Goal: Communication & Community: Answer question/provide support

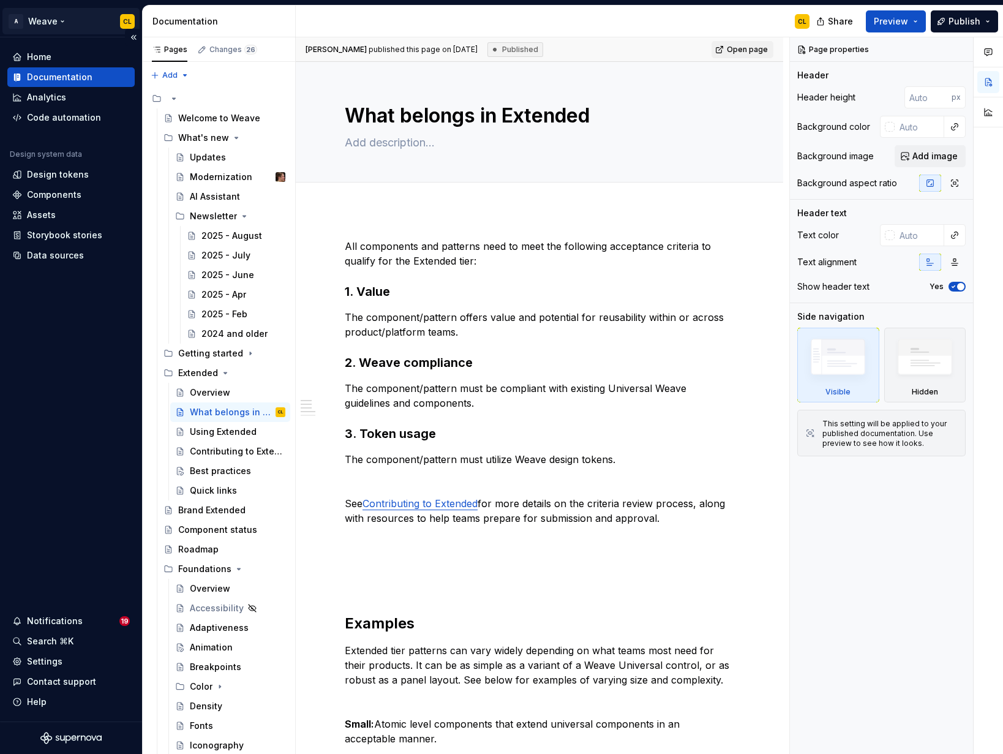
click at [72, 21] on html "A Weave CL Home Documentation Analytics Code automation Design system data Desi…" at bounding box center [501, 377] width 1003 height 754
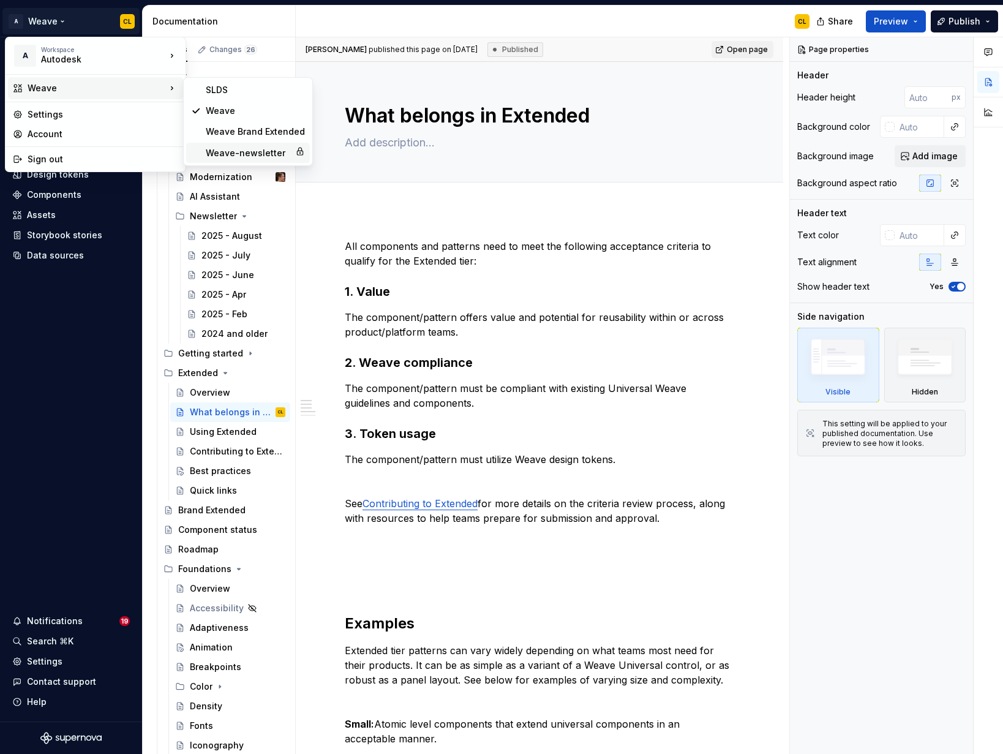
click at [242, 154] on div "Weave-newsletter" at bounding box center [248, 153] width 85 height 12
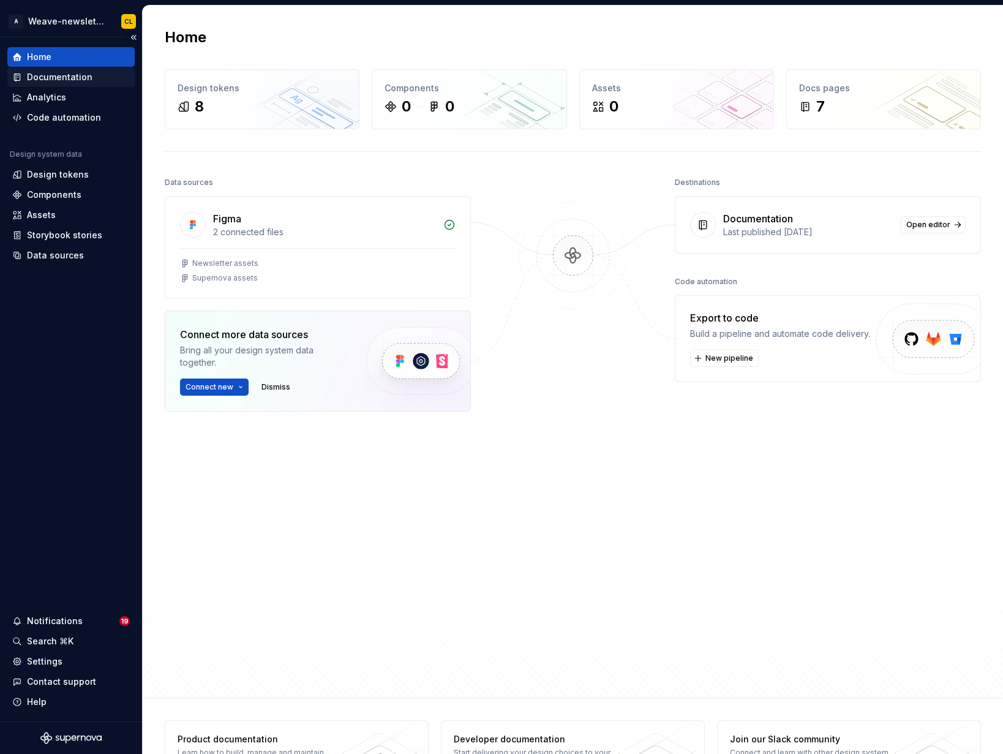
click at [81, 72] on div "Documentation" at bounding box center [60, 77] width 66 height 12
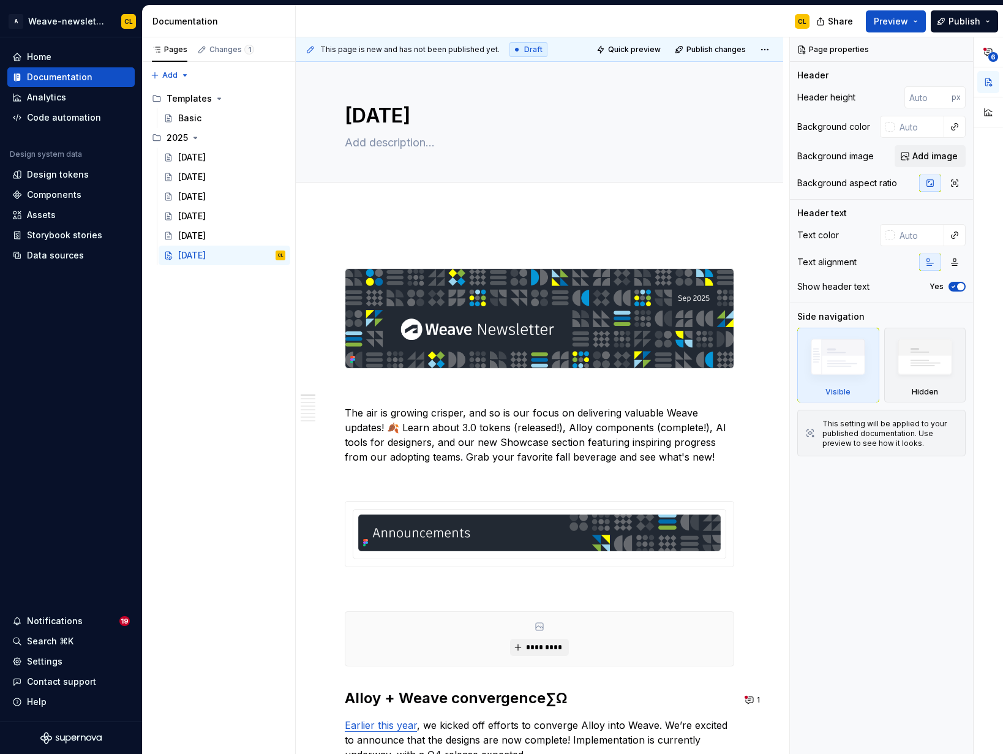
type textarea "*"
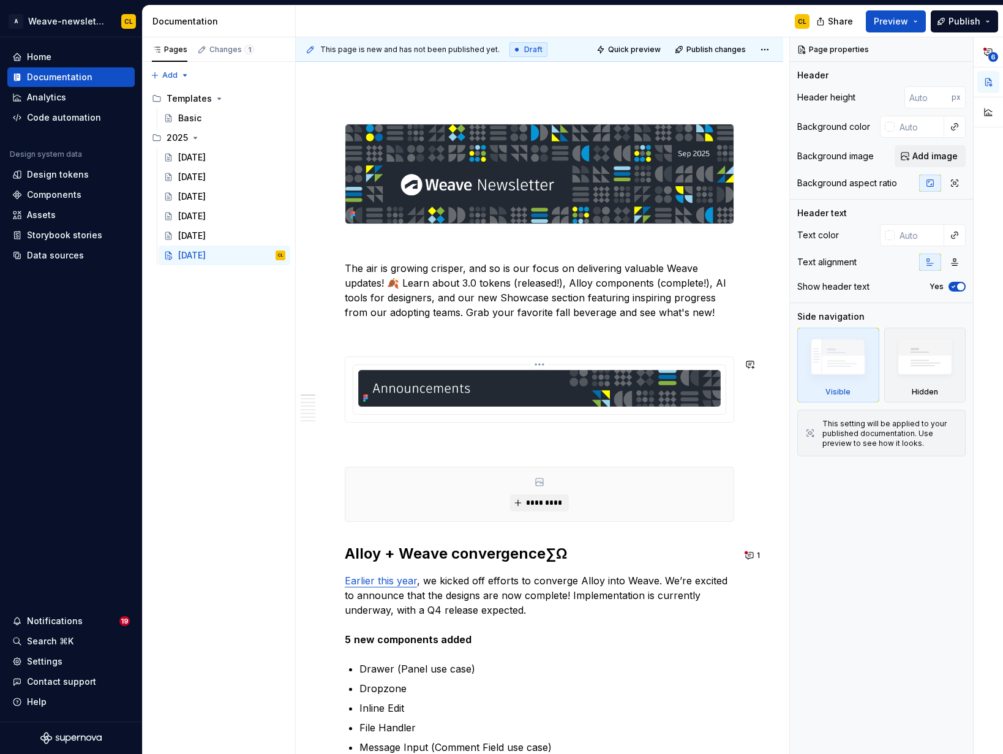
scroll to position [369, 0]
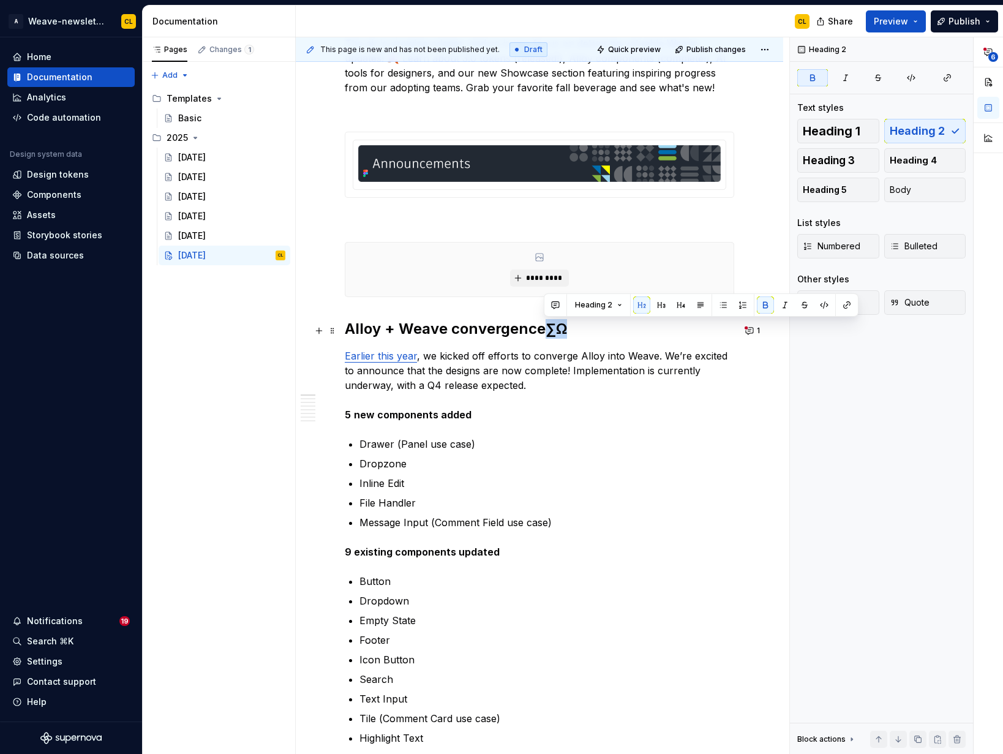
drag, startPoint x: 547, startPoint y: 330, endPoint x: 571, endPoint y: 328, distance: 23.9
click at [571, 328] on h2 "Alloy + Weave convergence∑Ω" at bounding box center [540, 329] width 390 height 20
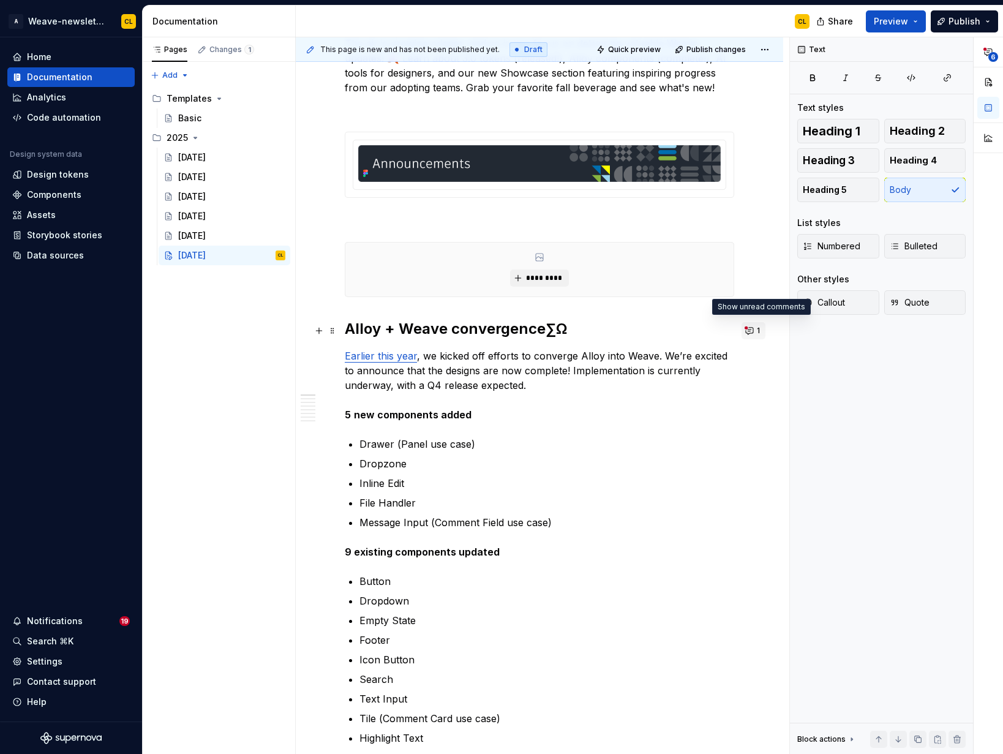
click at [758, 330] on button "1" at bounding box center [754, 330] width 24 height 17
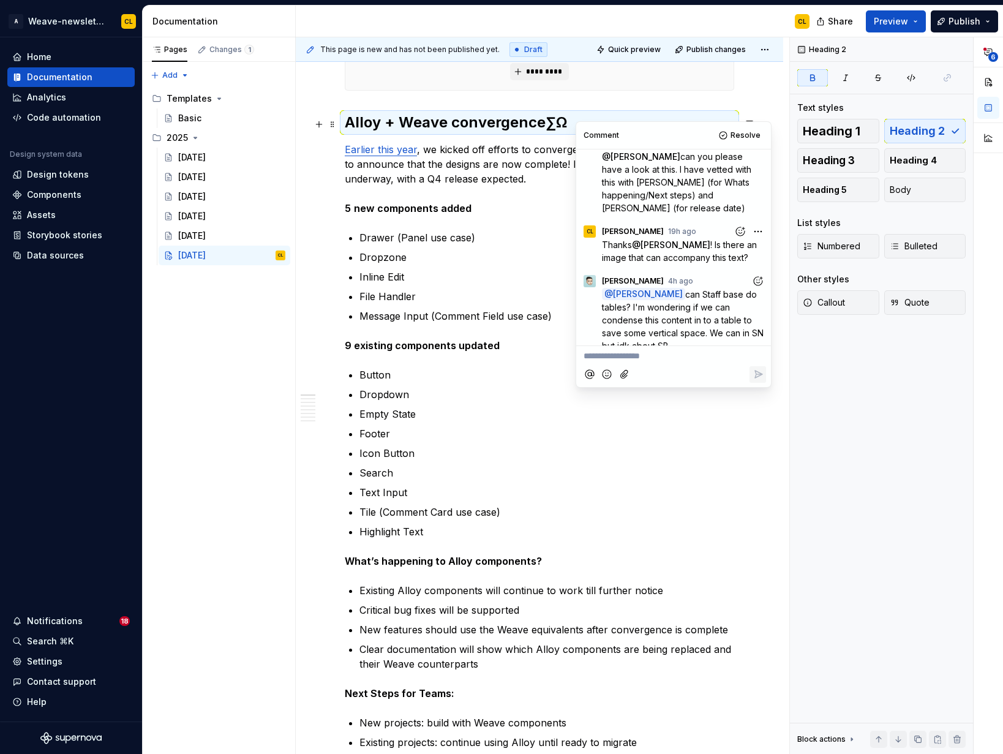
scroll to position [485, 0]
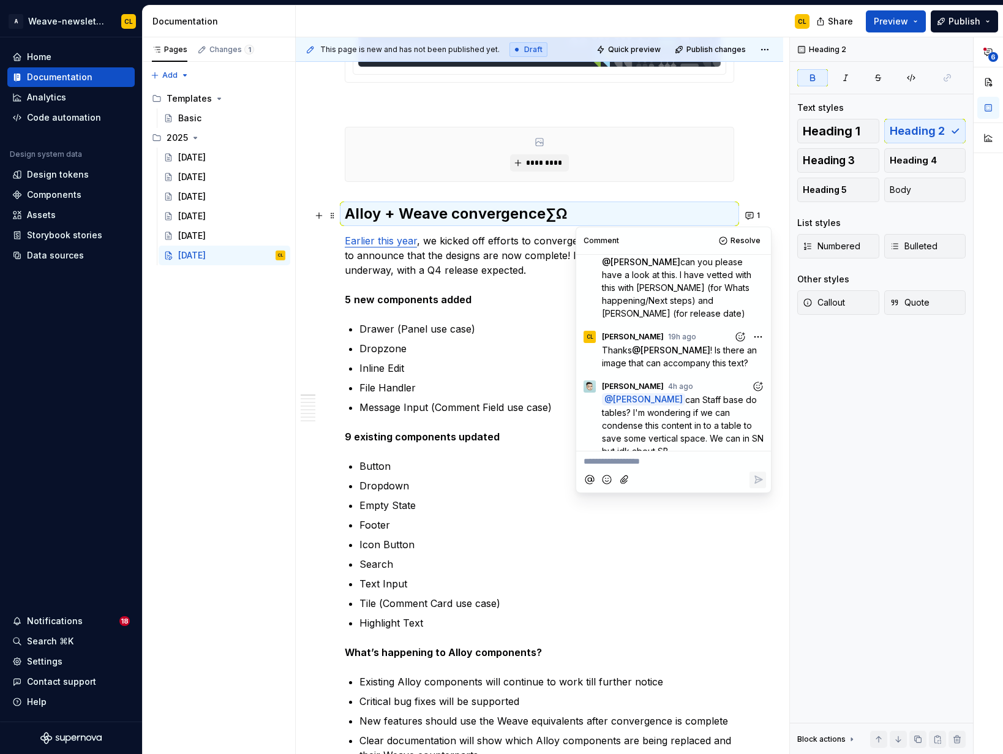
click at [641, 461] on p "**********" at bounding box center [674, 461] width 180 height 13
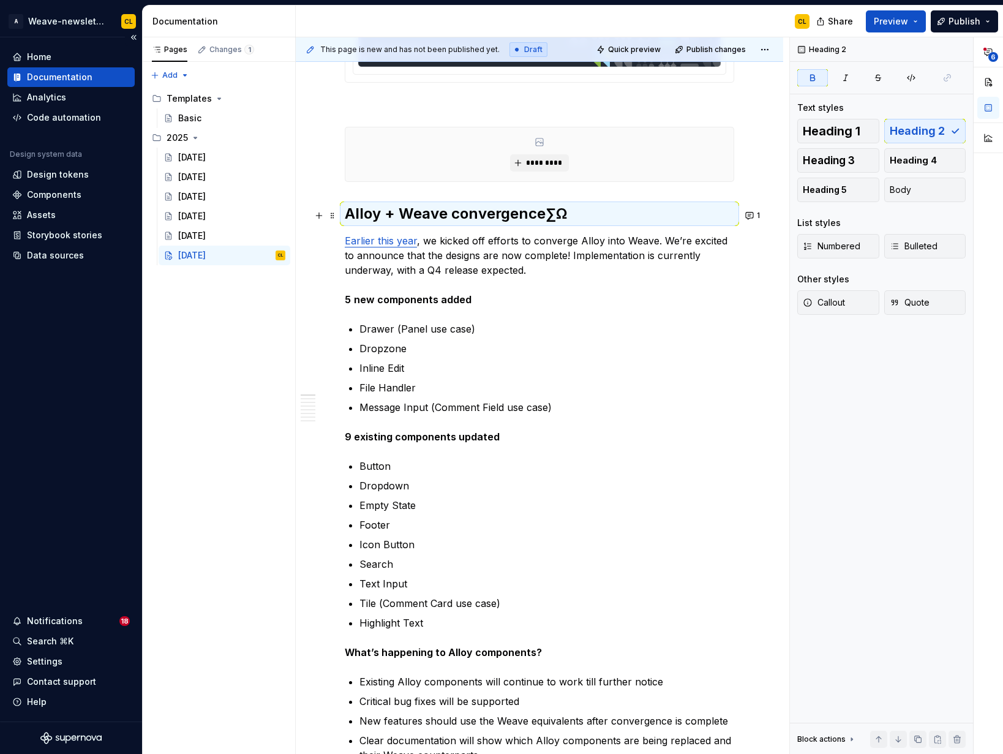
click at [94, 326] on div "Home Documentation Analytics Code automation Design system data Design tokens C…" at bounding box center [71, 379] width 142 height 684
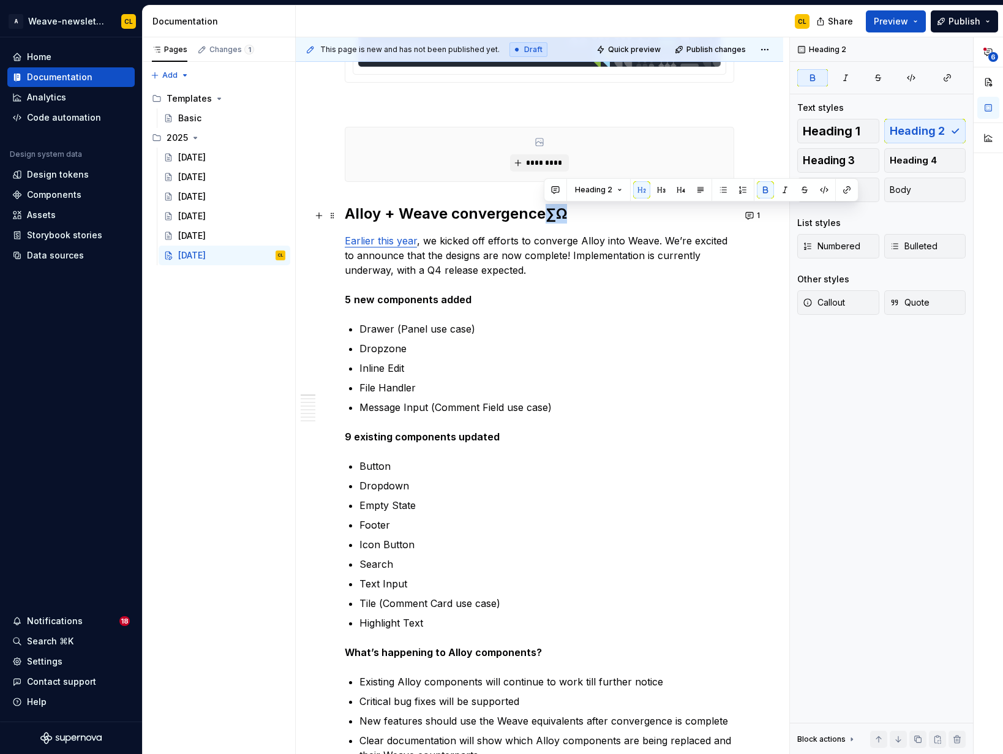
drag, startPoint x: 549, startPoint y: 214, endPoint x: 565, endPoint y: 213, distance: 16.5
click at [565, 213] on strong "Alloy + Weave convergence∑Ω" at bounding box center [456, 214] width 222 height 18
click at [558, 216] on strong "Alloy + Weave convergence∑Ω" at bounding box center [456, 214] width 222 height 18
type textarea "*"
click at [545, 213] on strong "Alloy + Weave convergence∑Ω" at bounding box center [456, 214] width 222 height 18
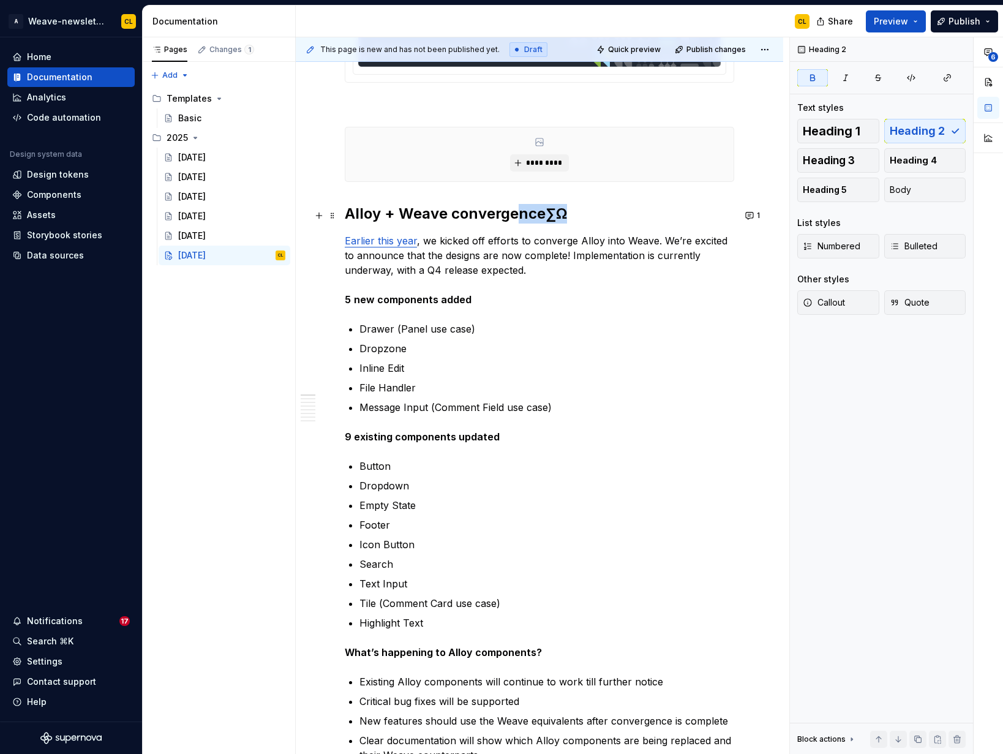
drag, startPoint x: 516, startPoint y: 214, endPoint x: 561, endPoint y: 217, distance: 44.8
click at [561, 217] on strong "Alloy + Weave convergence∑Ω" at bounding box center [456, 214] width 222 height 18
click at [662, 301] on p "Earlier this year , we kicked off efforts to converge Alloy into Weave. We’re e…" at bounding box center [540, 270] width 390 height 74
click at [516, 214] on strong "Alloy + Weave convergence∑Ω" at bounding box center [456, 214] width 222 height 18
click at [756, 216] on button "1" at bounding box center [754, 215] width 24 height 17
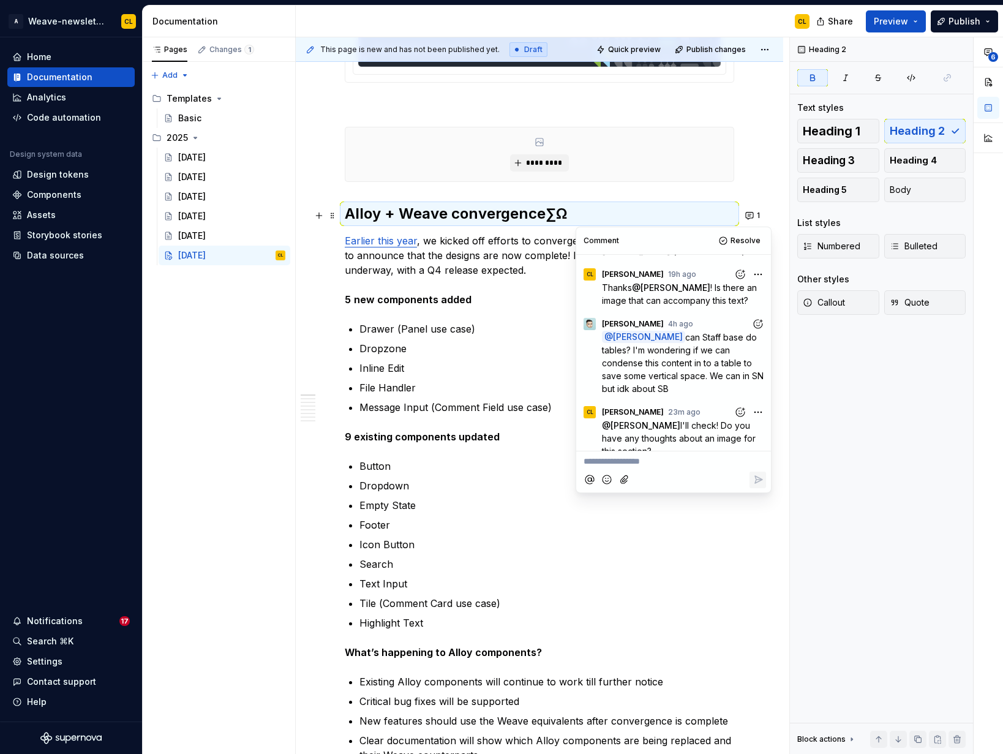
click at [651, 463] on p "**********" at bounding box center [674, 461] width 180 height 13
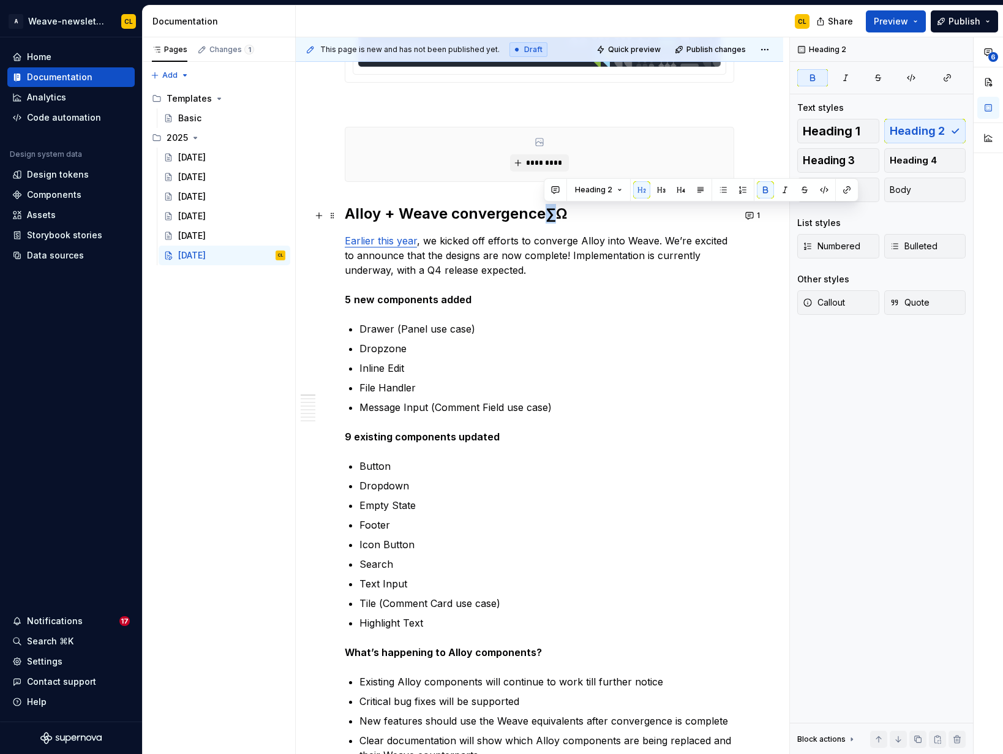
click at [551, 215] on strong "Alloy + Weave convergence∑Ω" at bounding box center [456, 214] width 222 height 18
copy strong "∑"
click at [564, 216] on strong "Alloy + Weave convergence∑Ω" at bounding box center [456, 214] width 222 height 18
copy strong "Ω"
type textarea "*"
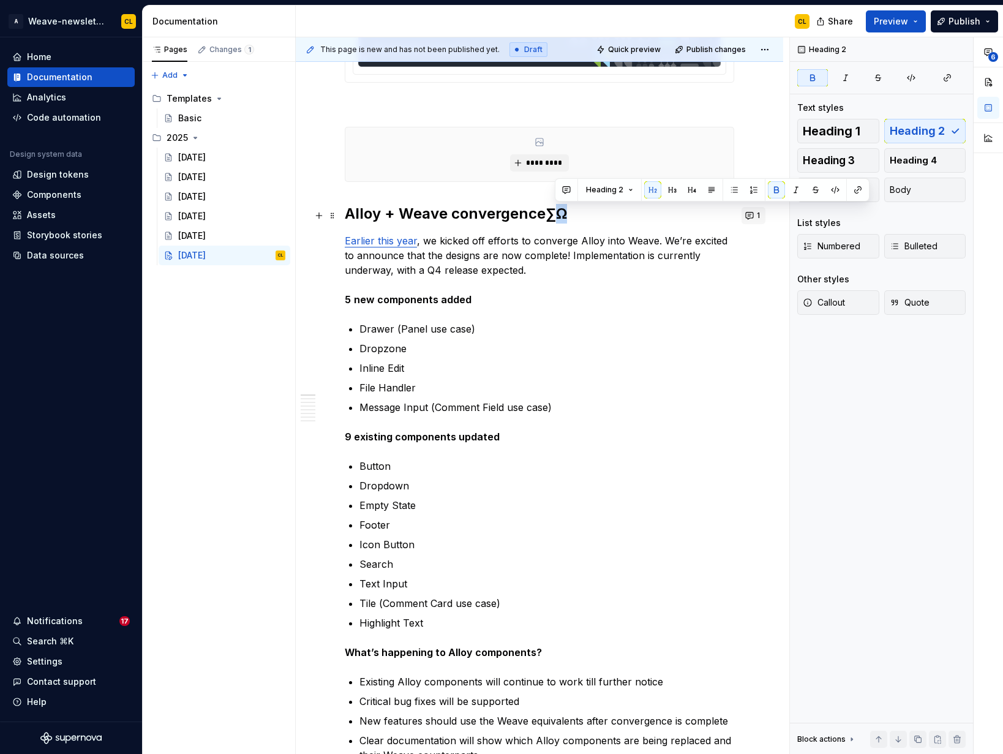
click at [758, 216] on button "1" at bounding box center [754, 215] width 24 height 17
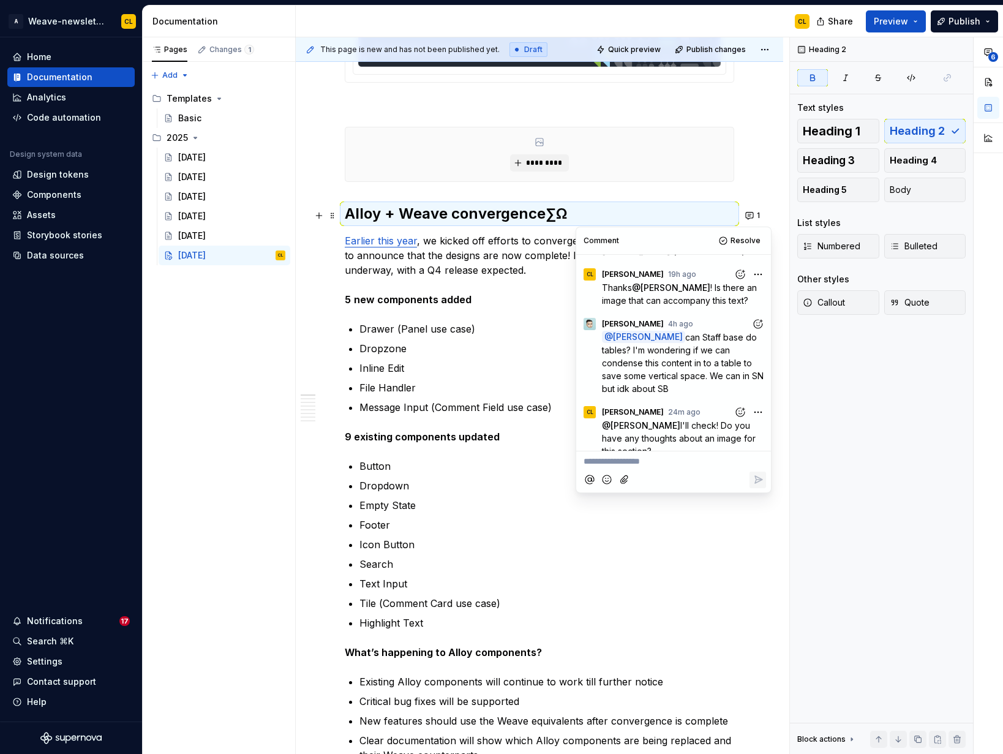
click at [636, 459] on p "**********" at bounding box center [674, 461] width 180 height 13
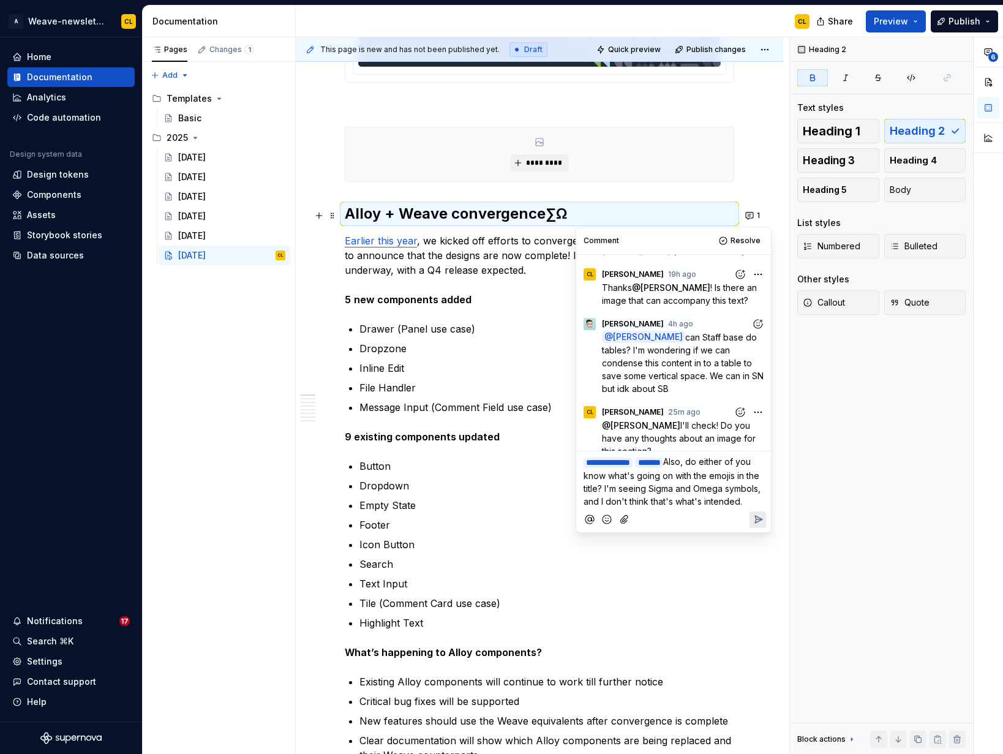
click at [609, 526] on icon "Add emoji" at bounding box center [607, 519] width 12 height 12
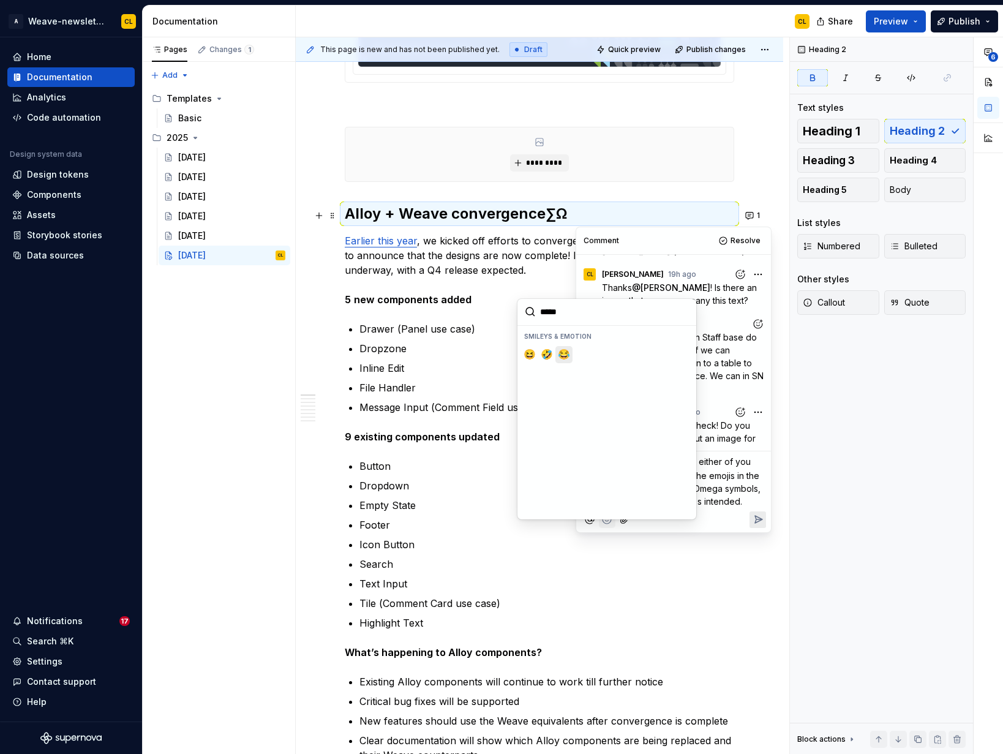
click at [561, 357] on span "😂" at bounding box center [564, 355] width 10 height 12
type input "*****"
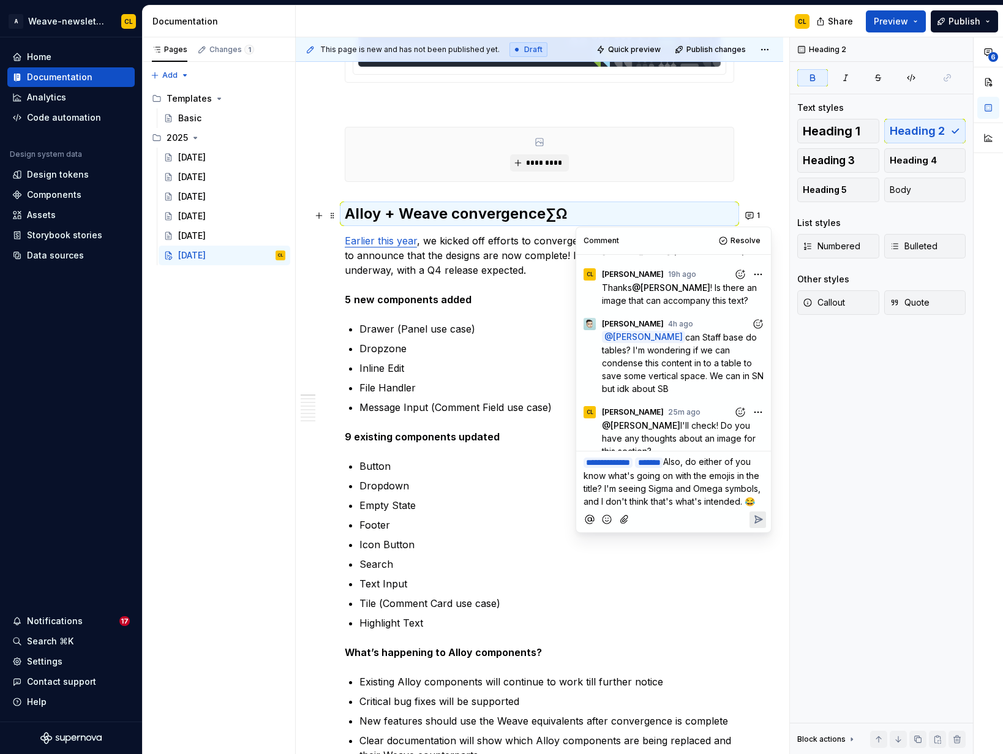
click at [702, 508] on p "**********" at bounding box center [674, 481] width 180 height 53
drag, startPoint x: 694, startPoint y: 487, endPoint x: 696, endPoint y: 506, distance: 19.1
click at [696, 506] on p "**********" at bounding box center [674, 481] width 180 height 53
click at [731, 504] on span "Also, do either of you know what's going on with the emojis in the title? I'm s…" at bounding box center [673, 481] width 179 height 50
click at [756, 526] on icon "Reply" at bounding box center [758, 519] width 12 height 12
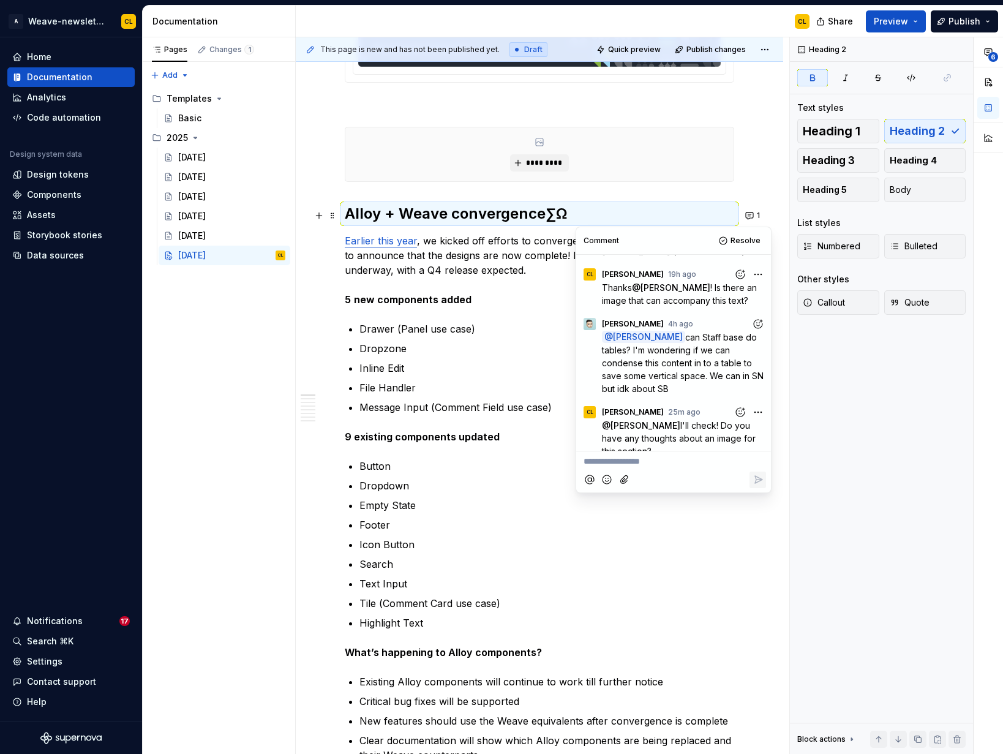
scroll to position [219, 0]
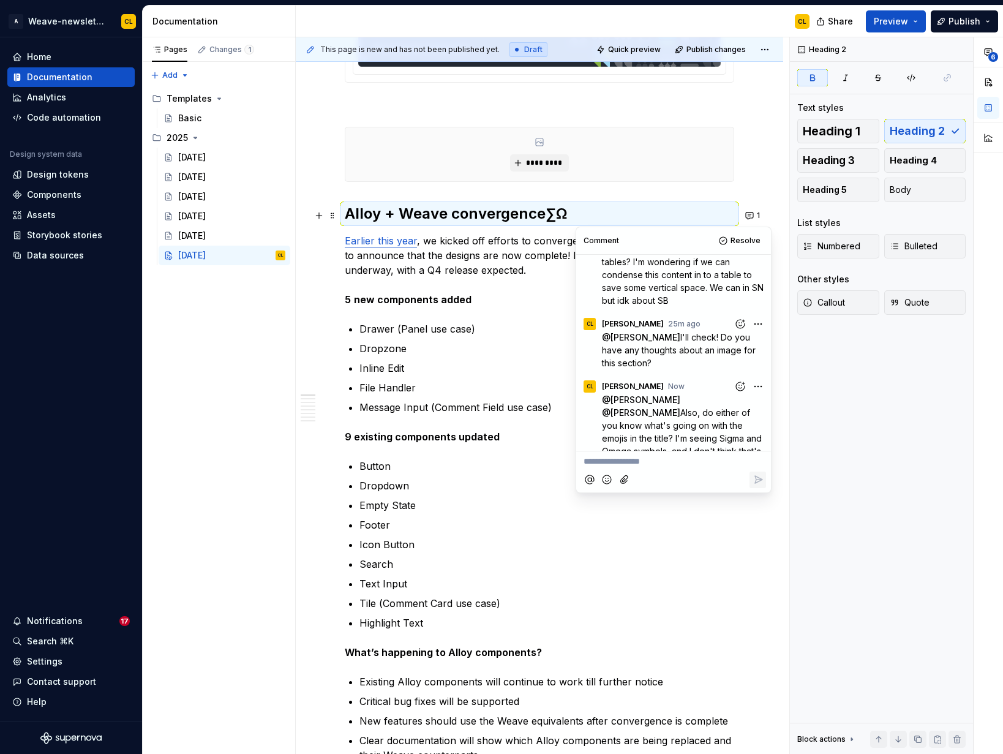
click at [510, 507] on p "Empty State" at bounding box center [547, 505] width 375 height 15
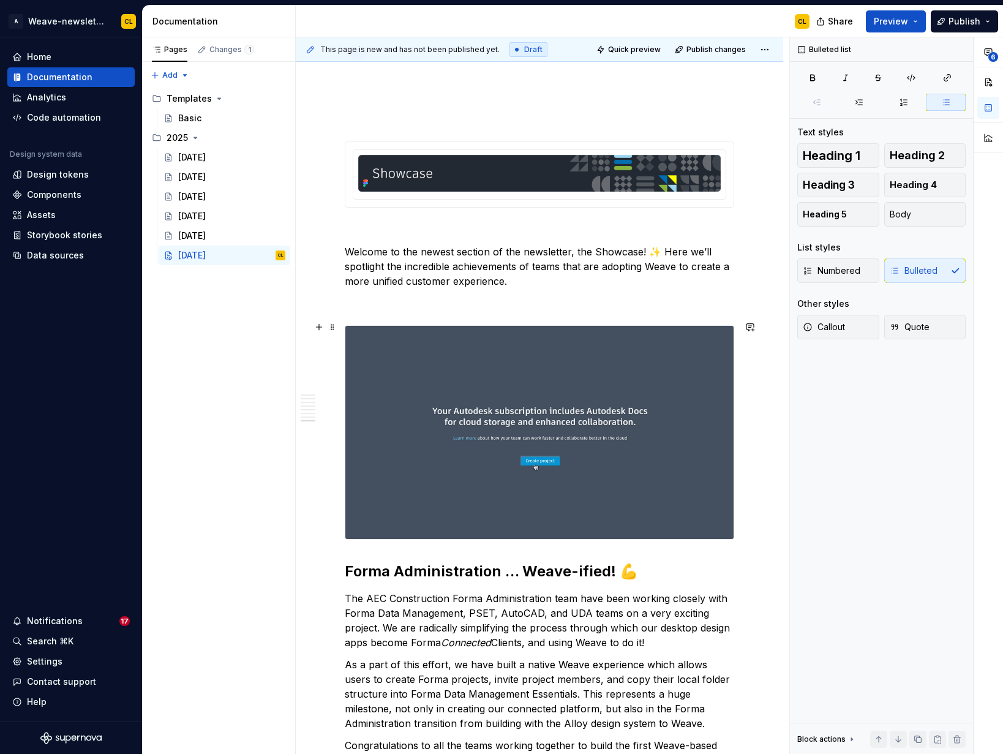
scroll to position [4001, 0]
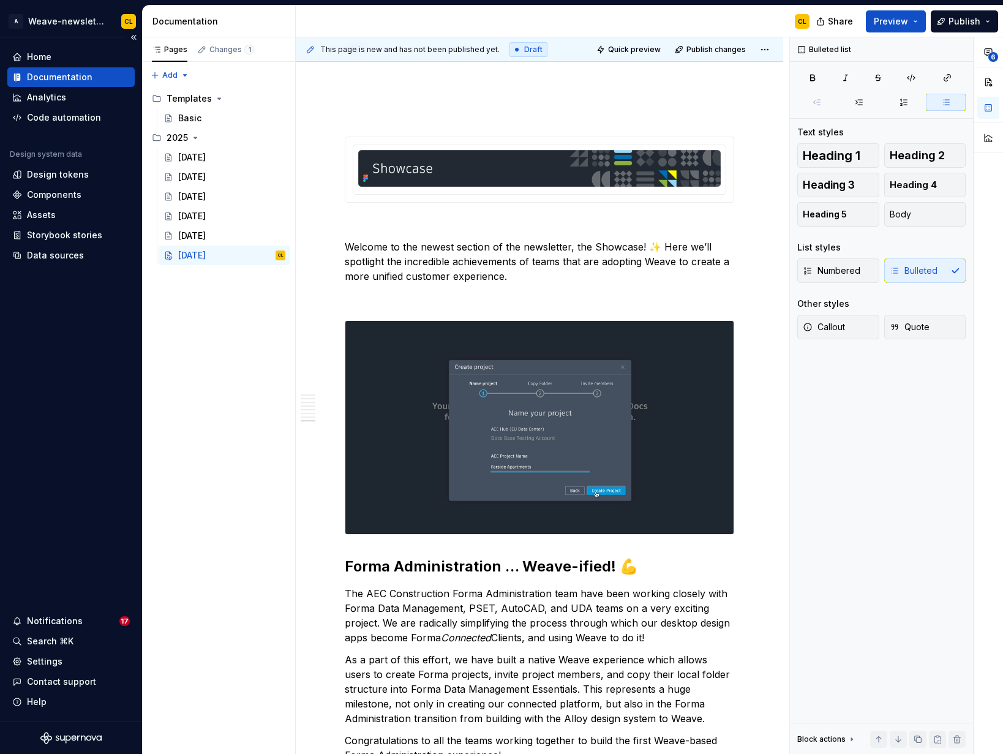
click at [90, 491] on div "Home Documentation Analytics Code automation Design system data Design tokens C…" at bounding box center [71, 379] width 142 height 684
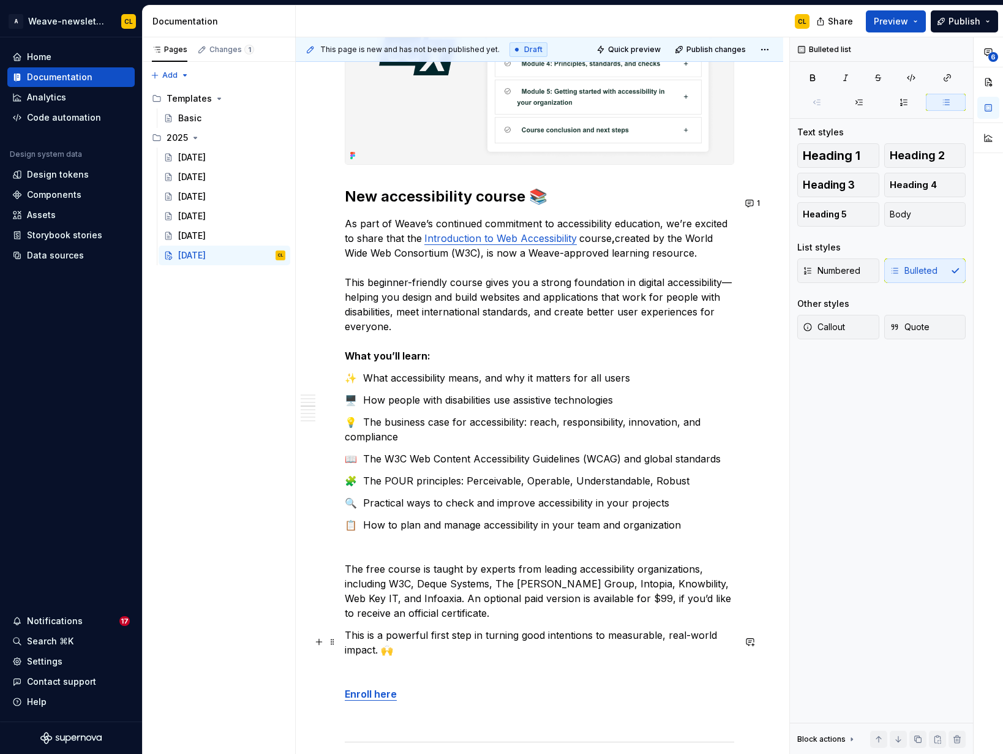
scroll to position [2276, 0]
type textarea "*"
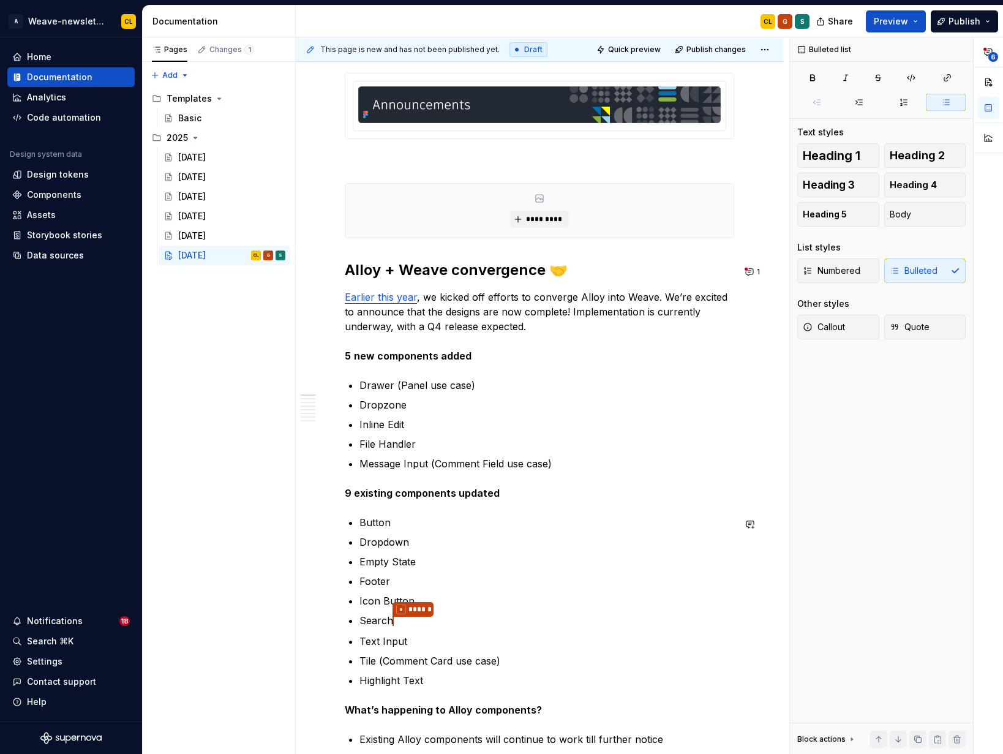
scroll to position [424, 0]
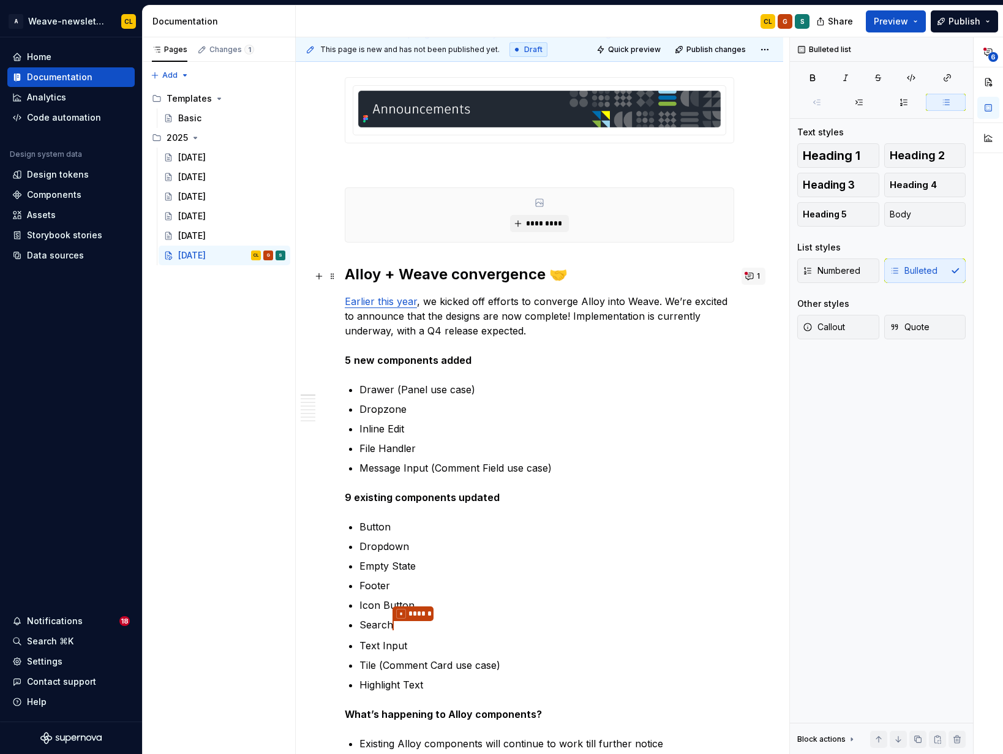
click at [758, 277] on button "1" at bounding box center [754, 276] width 24 height 17
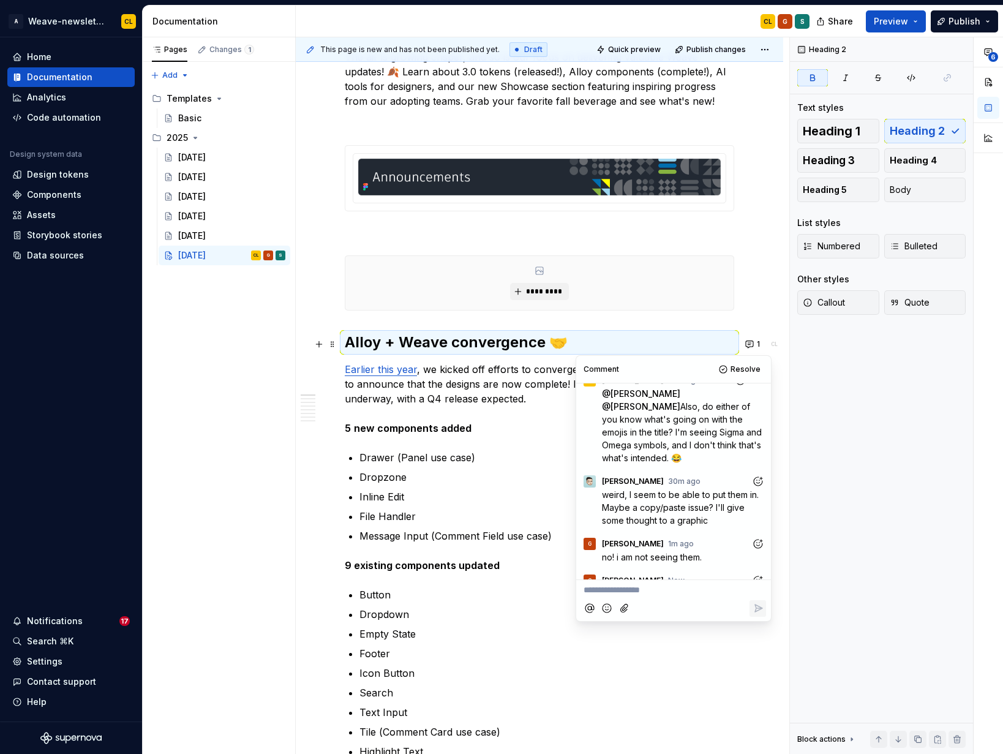
scroll to position [350, 0]
click at [755, 478] on icon "Add reaction" at bounding box center [758, 484] width 12 height 12
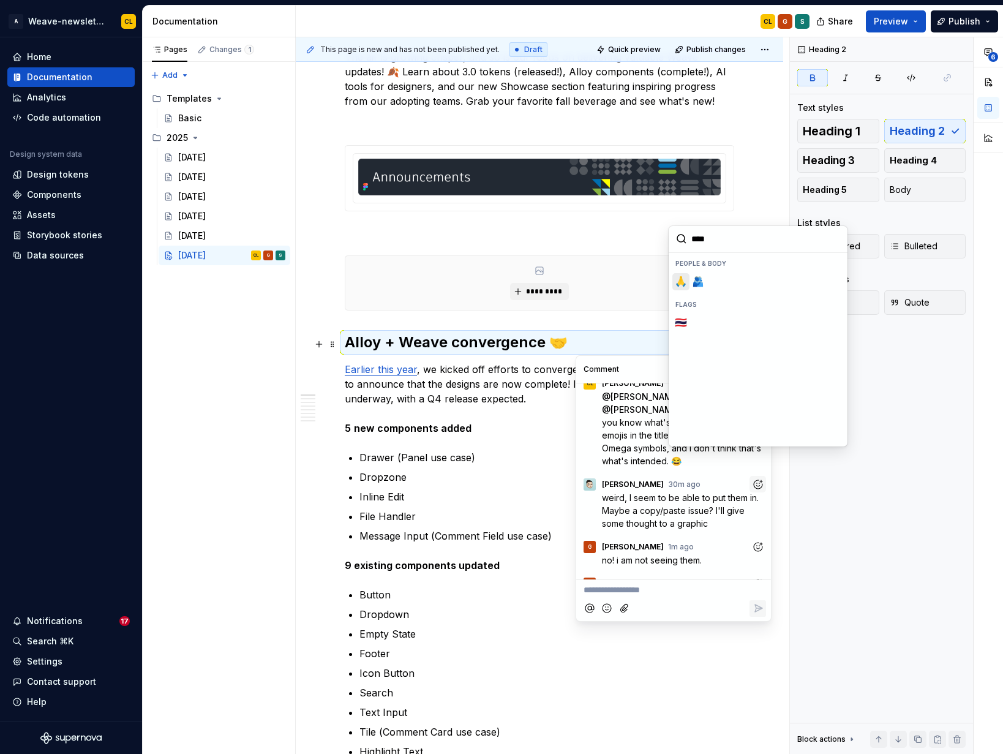
type input "*****"
click at [682, 281] on span "🙏" at bounding box center [681, 282] width 10 height 12
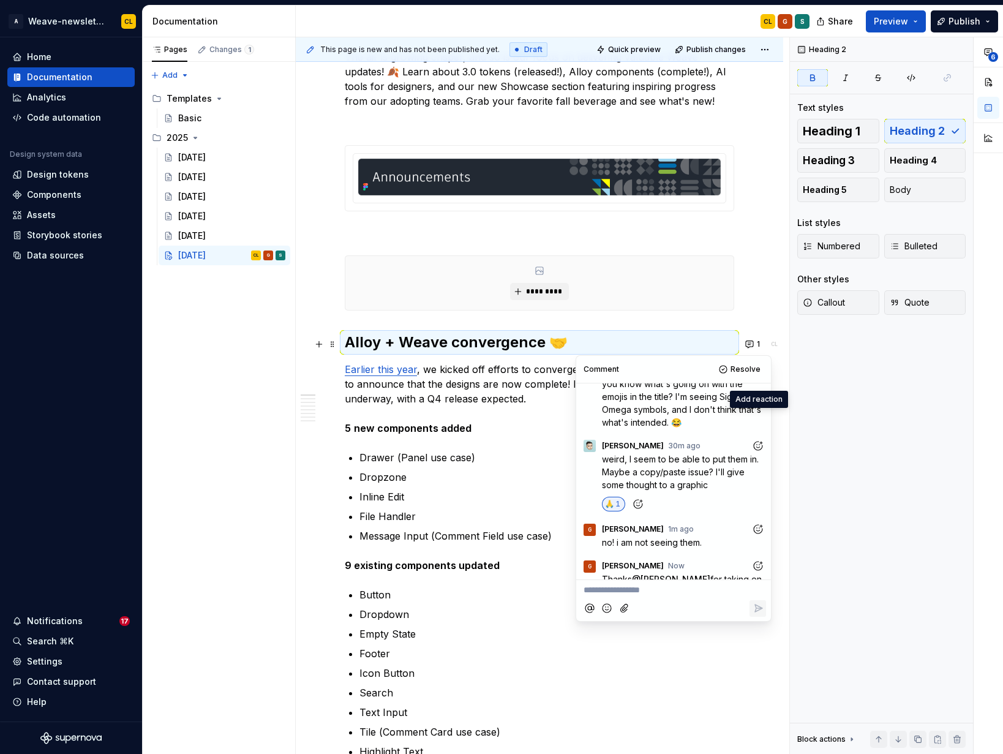
scroll to position [354, 0]
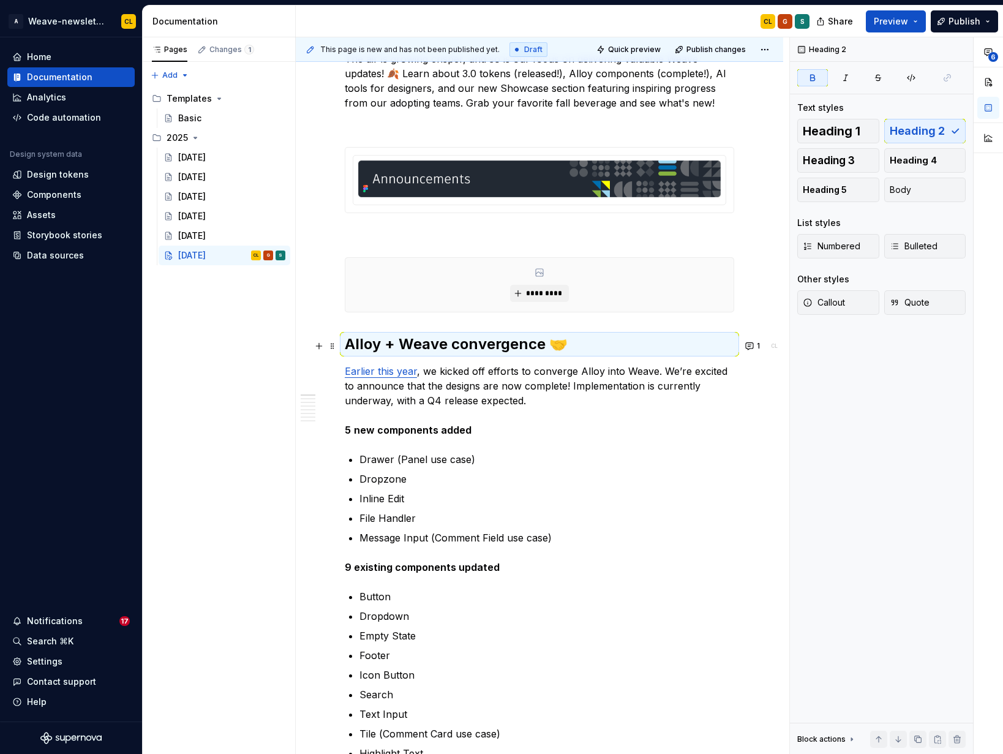
click at [718, 691] on p "Search" at bounding box center [547, 694] width 375 height 15
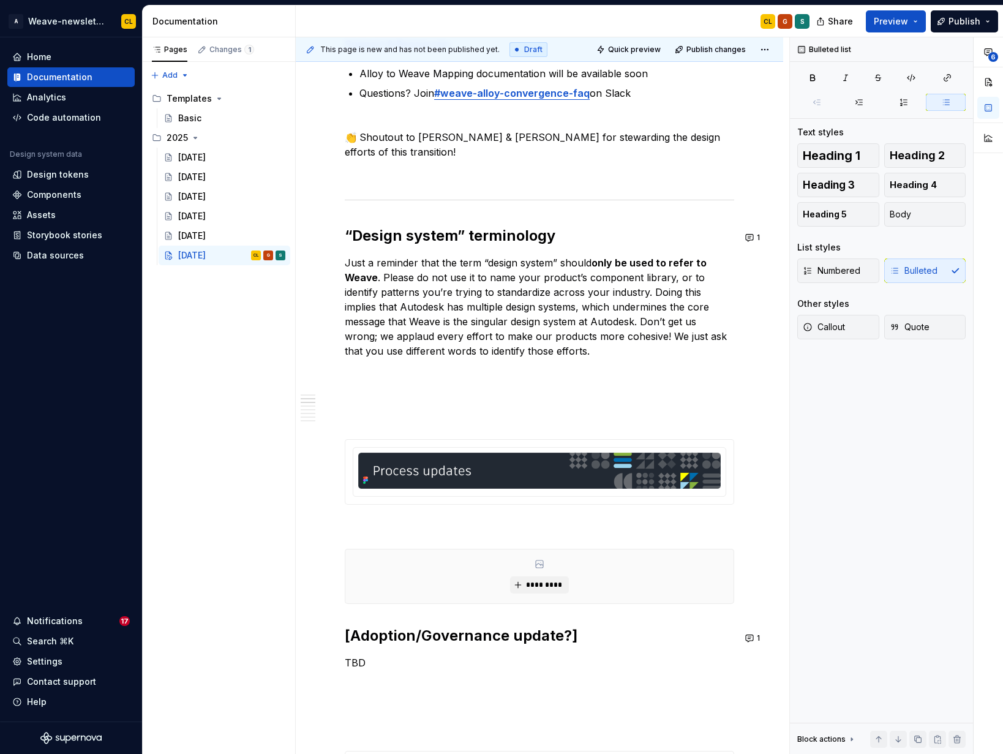
scroll to position [1289, 0]
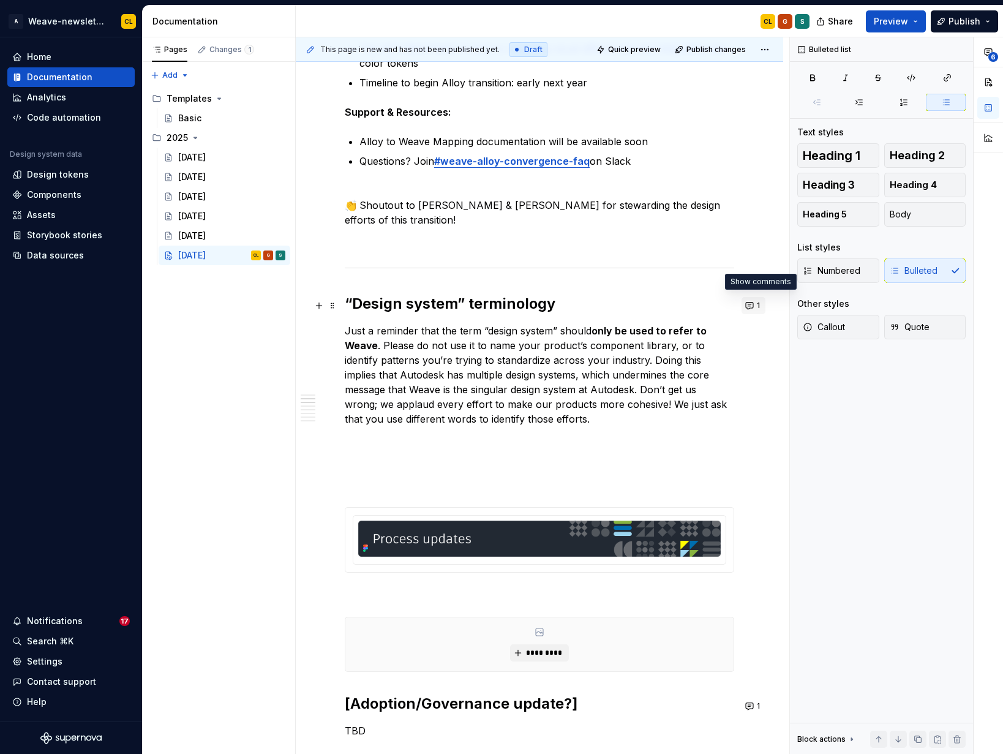
click at [758, 309] on button "1" at bounding box center [754, 305] width 24 height 17
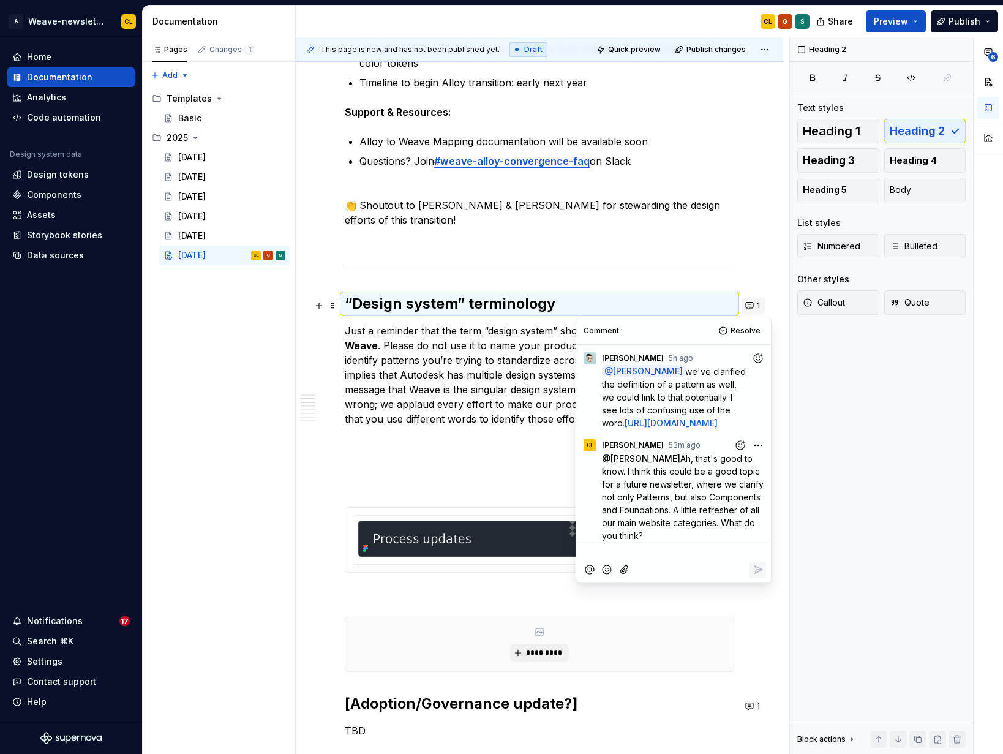
scroll to position [20, 0]
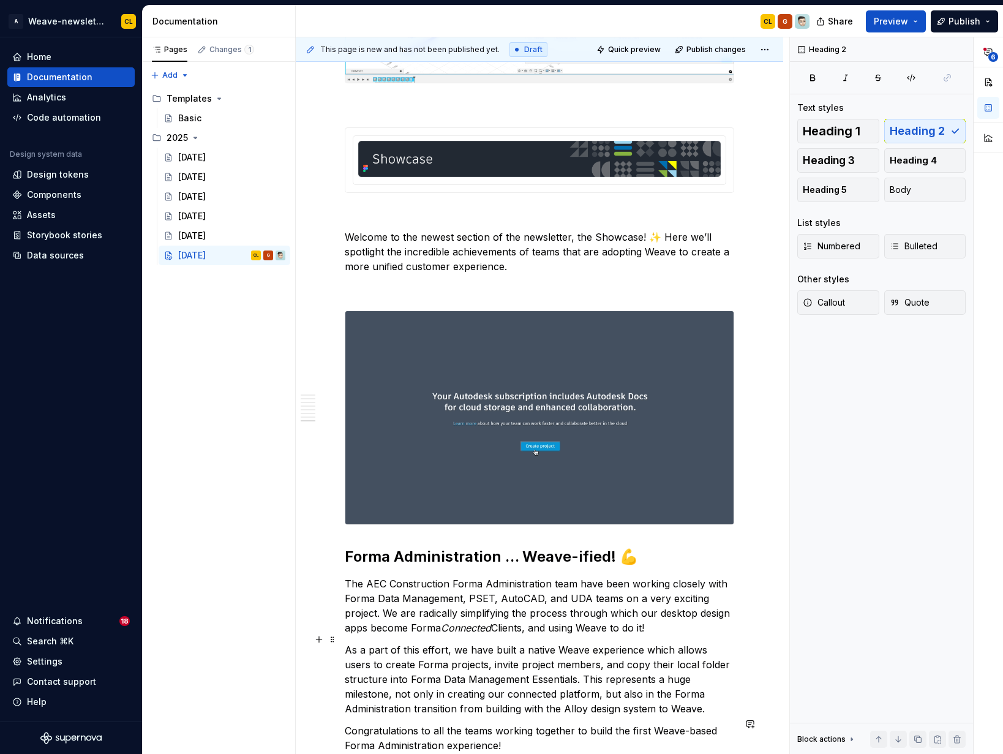
scroll to position [4683, 0]
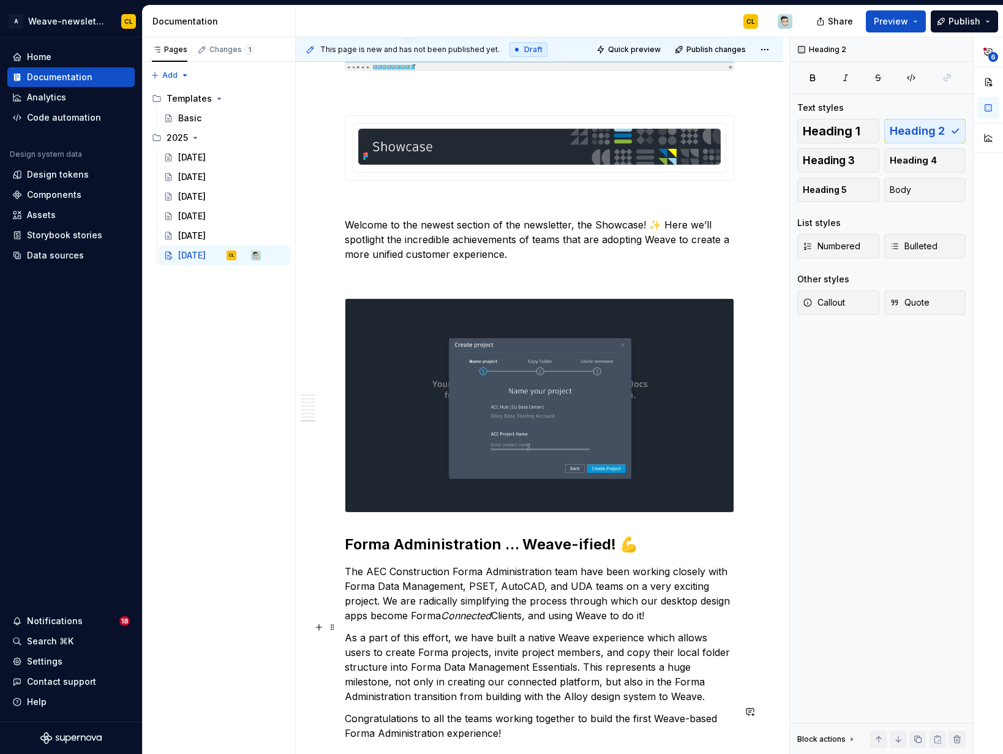
type textarea "*"
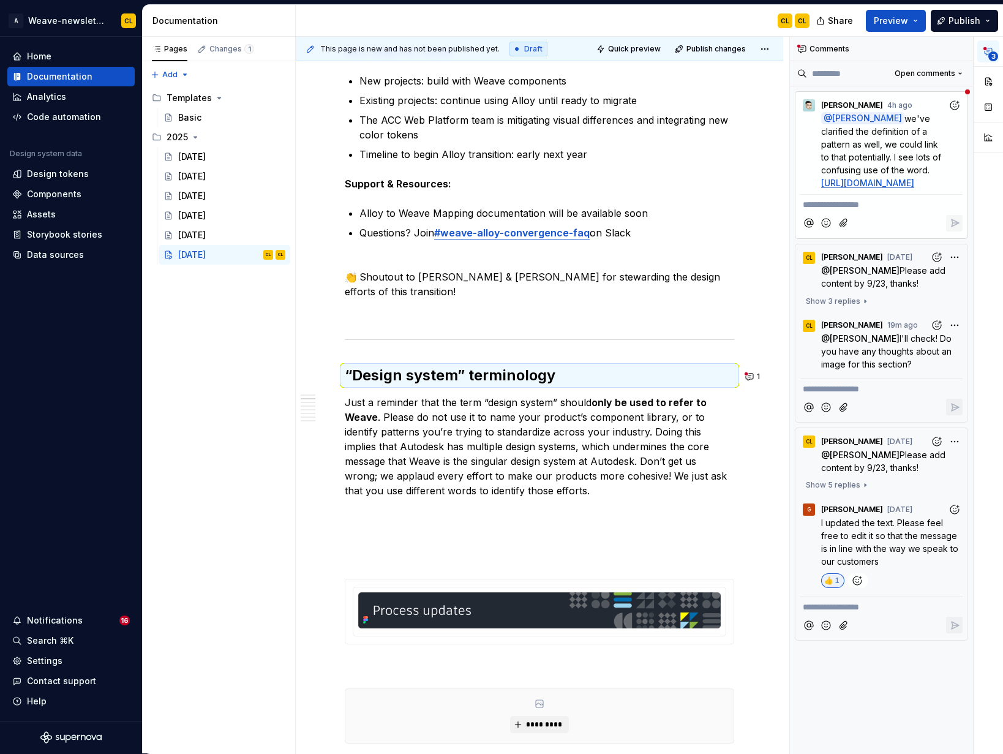
scroll to position [1219, 0]
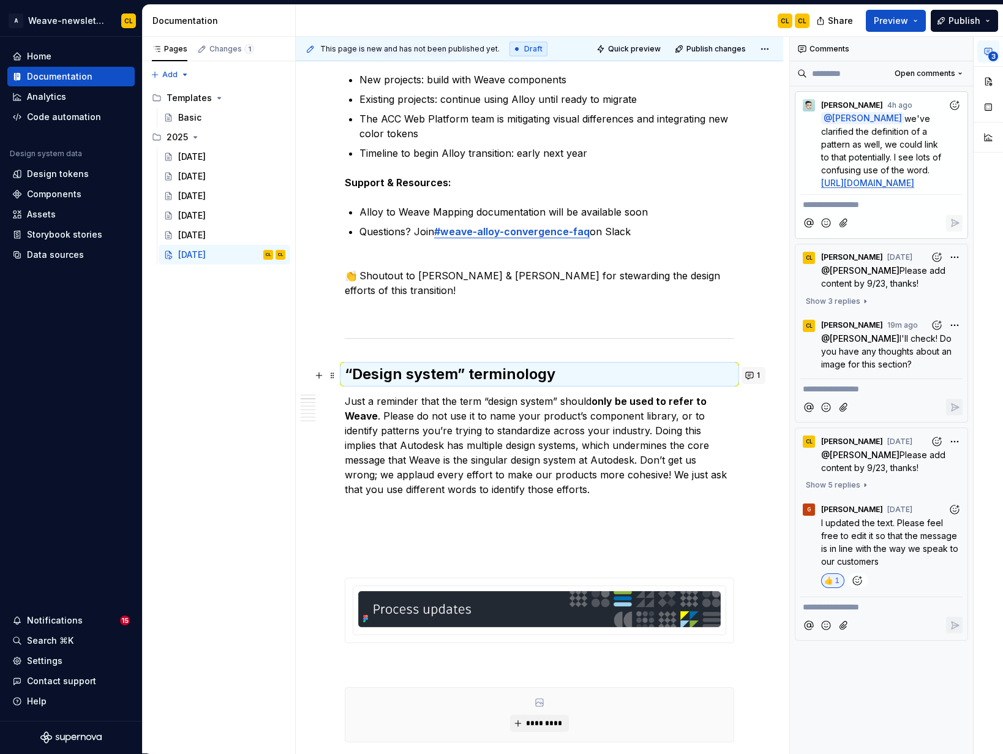
click at [759, 374] on button "1" at bounding box center [754, 375] width 24 height 17
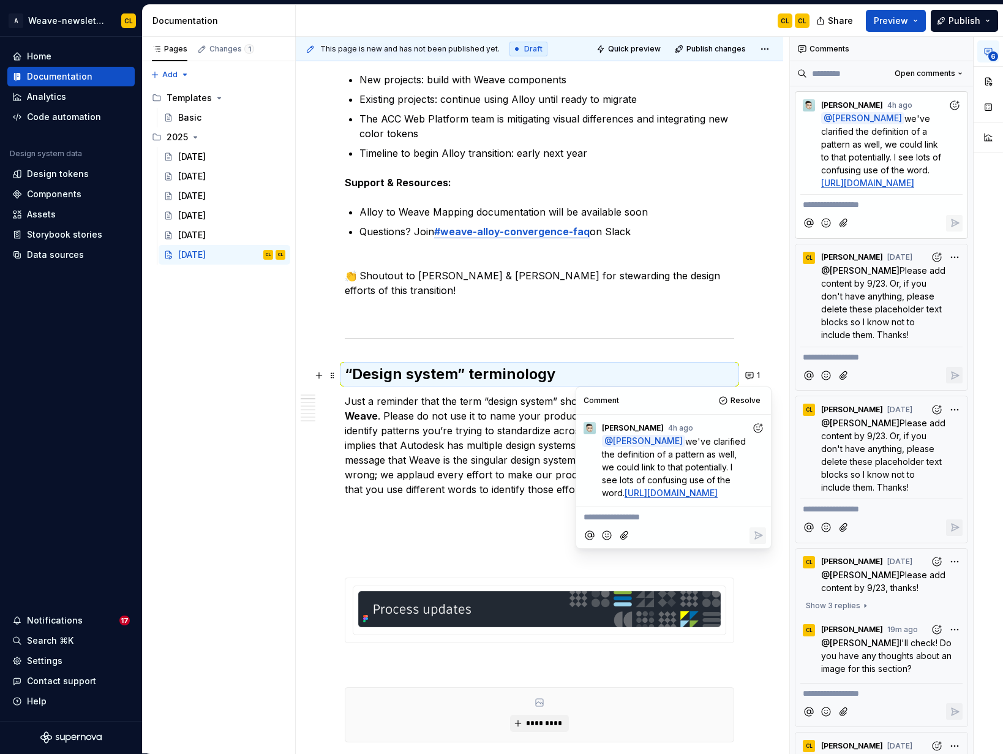
click at [698, 495] on link "[URL][DOMAIN_NAME]" at bounding box center [671, 493] width 93 height 10
type textarea "*"
click at [627, 524] on p "**********" at bounding box center [674, 517] width 180 height 13
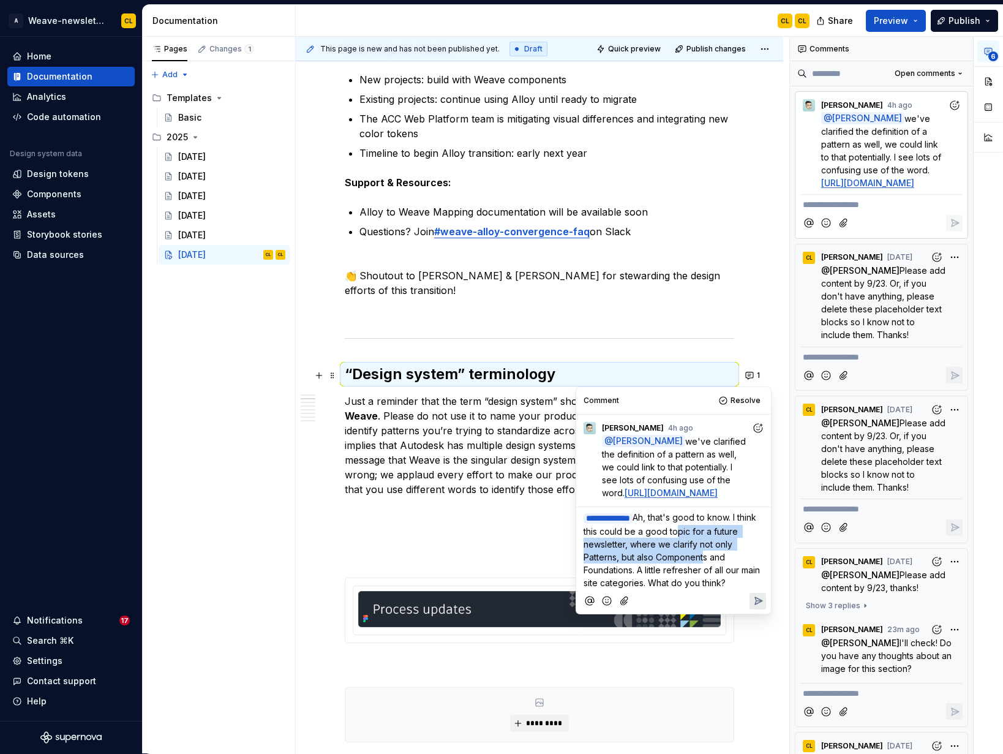
drag, startPoint x: 694, startPoint y: 550, endPoint x: 701, endPoint y: 575, distance: 25.4
click at [701, 575] on p "**********" at bounding box center [674, 550] width 180 height 78
click at [723, 579] on span "Ah, that's good to know. I think this could be a good topic for a future newsle…" at bounding box center [673, 550] width 179 height 76
drag, startPoint x: 654, startPoint y: 573, endPoint x: 661, endPoint y: 590, distance: 19.2
click at [661, 588] on span "Ah, that's good to know. I think this could be a good topic for a future newsle…" at bounding box center [673, 550] width 179 height 76
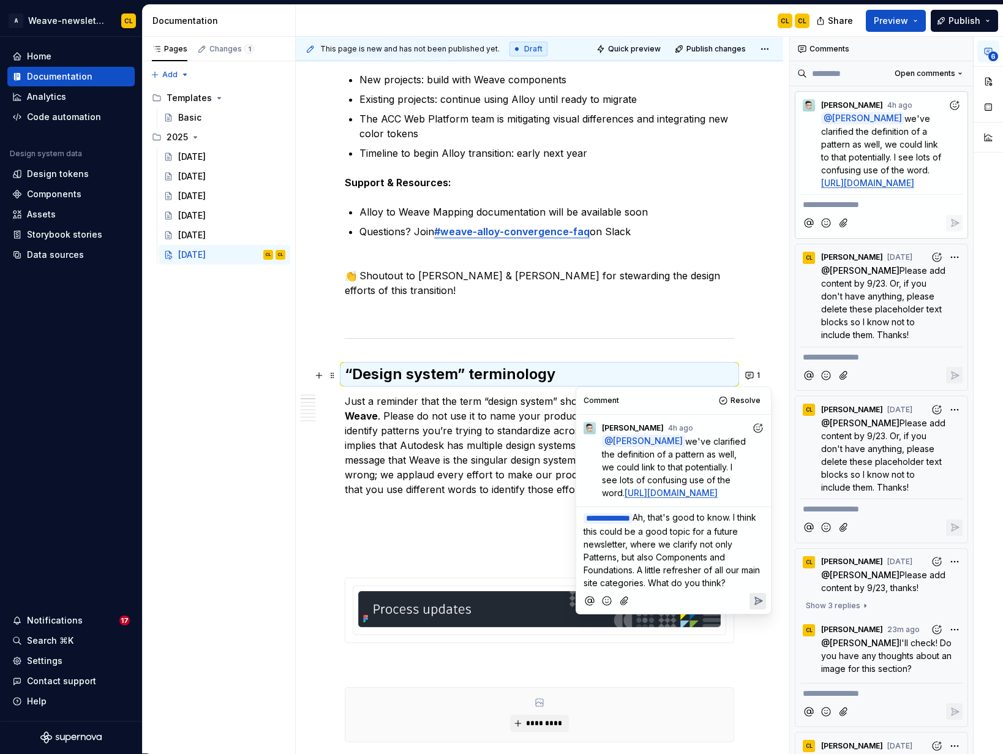
click at [721, 588] on span "Ah, that's good to know. I think this could be a good topic for a future newsle…" at bounding box center [673, 550] width 179 height 76
click at [747, 589] on p "**********" at bounding box center [674, 550] width 180 height 78
click at [589, 588] on span "Ah, that's good to know. I think this could be a good topic for a future newsle…" at bounding box center [673, 550] width 179 height 76
click at [585, 588] on span "Ah, that's good to know. I think this could be a good topic for a future newsle…" at bounding box center [673, 550] width 179 height 76
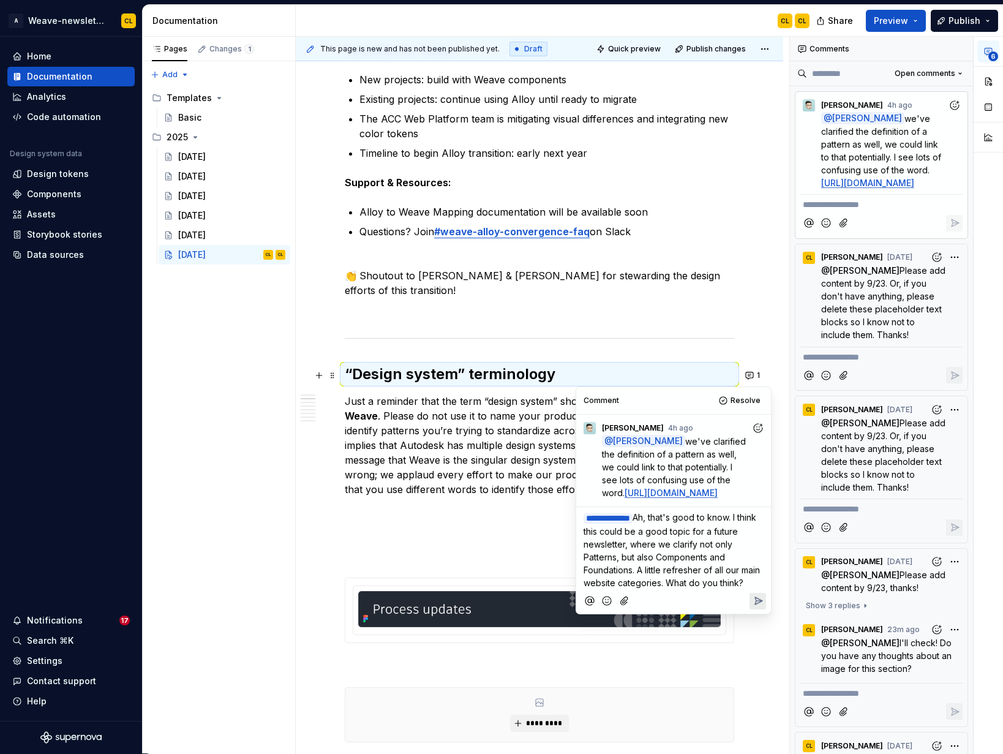
click at [756, 607] on icon "Reply" at bounding box center [758, 601] width 12 height 12
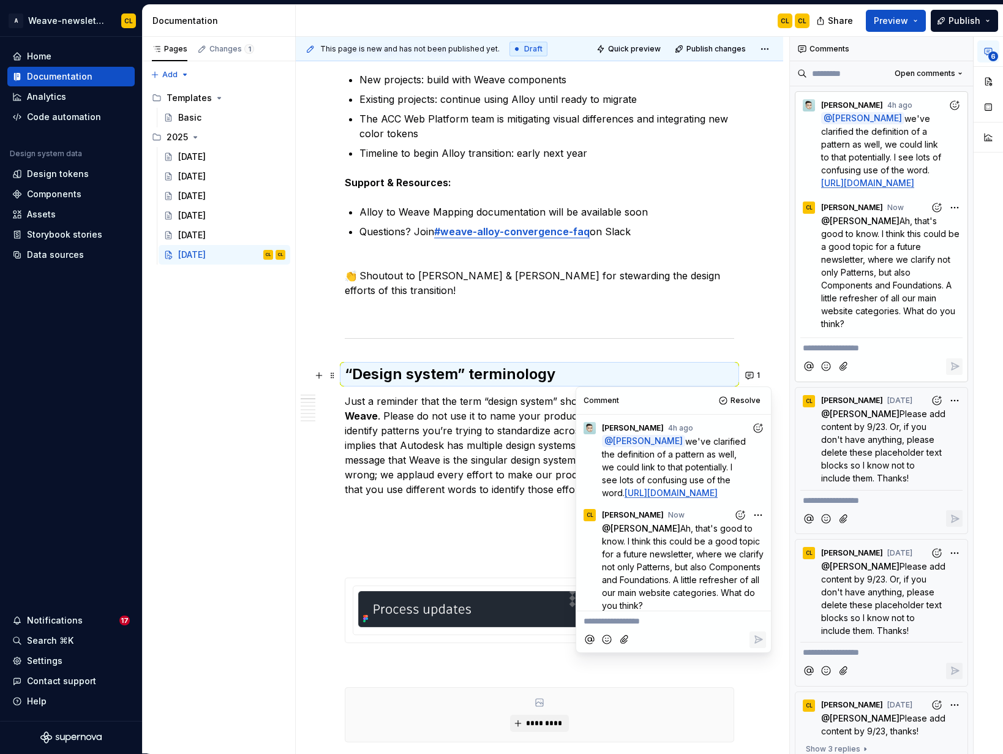
scroll to position [20, 0]
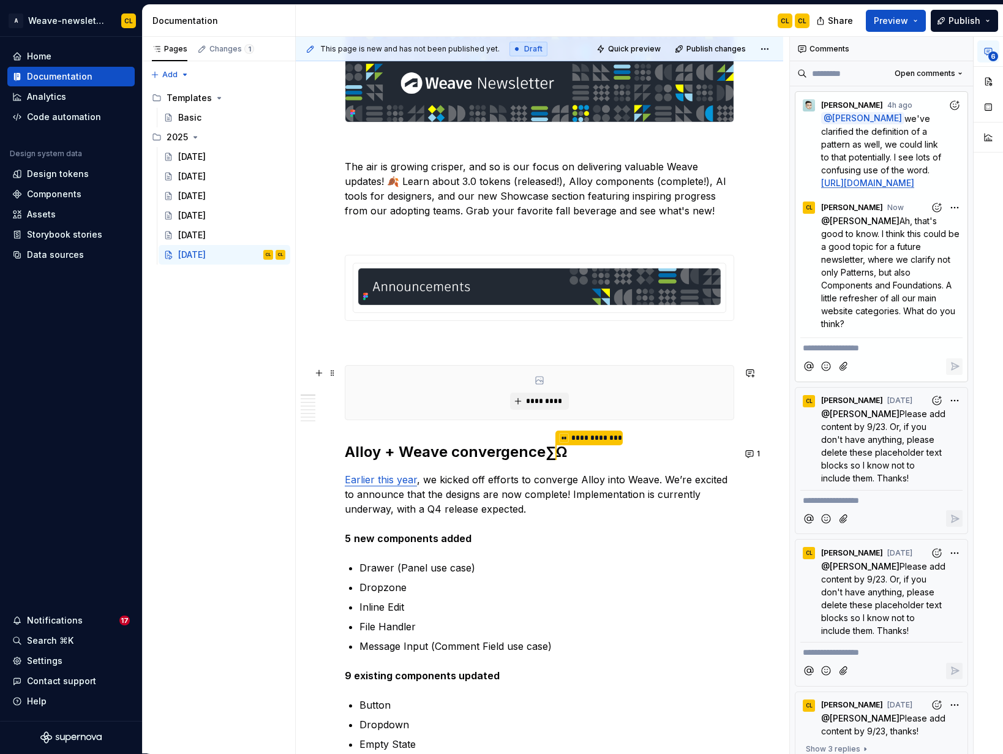
scroll to position [233, 0]
